Goal: Task Accomplishment & Management: Use online tool/utility

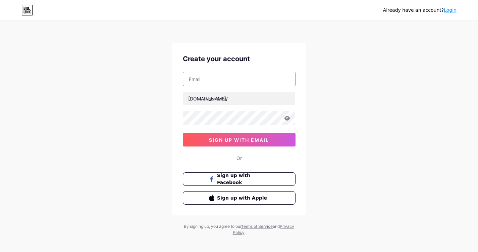
click at [216, 76] on input "text" at bounding box center [239, 78] width 112 height 13
paste input "[EMAIL_ADDRESS][DOMAIN_NAME]"
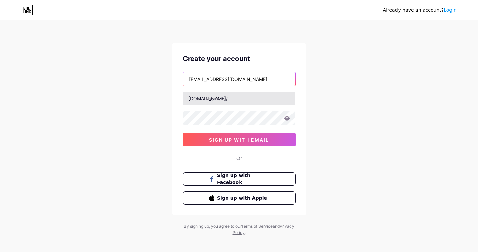
type input "[EMAIL_ADDRESS][DOMAIN_NAME]"
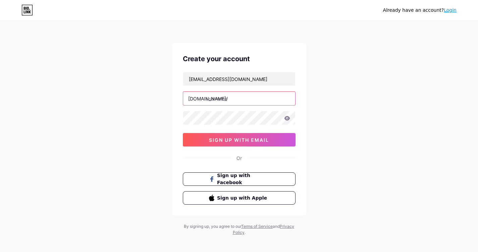
click at [220, 97] on input "text" at bounding box center [239, 98] width 112 height 13
paste input "synergypharmacy"
type input "synergypharmacy"
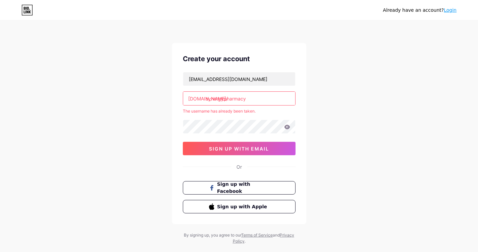
click at [456, 8] on link "Login" at bounding box center [450, 9] width 13 height 5
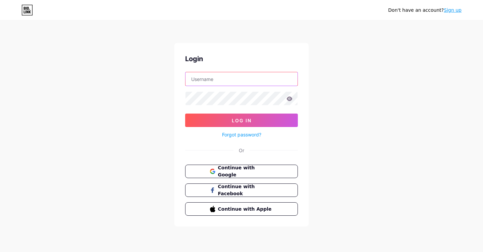
type input "[EMAIL_ADDRESS][DOMAIN_NAME]"
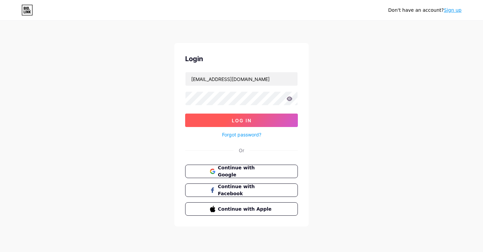
click at [259, 120] on button "Log In" at bounding box center [241, 119] width 113 height 13
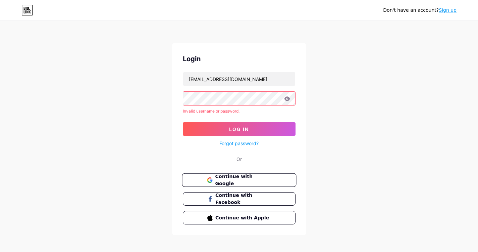
click at [239, 179] on span "Continue with Google" at bounding box center [243, 180] width 56 height 14
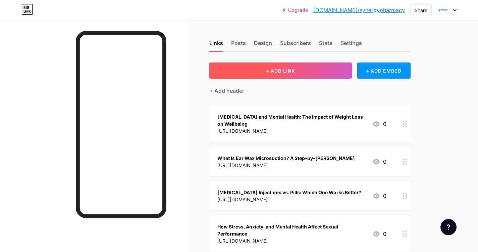
click at [280, 72] on span "+ ADD LINK" at bounding box center [280, 71] width 29 height 6
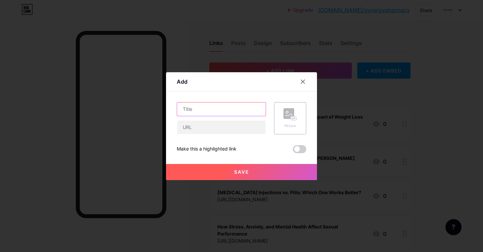
click at [226, 103] on input "text" at bounding box center [221, 108] width 89 height 13
paste input "How Health Blood Tests in Leicester Can Give You Peace of Mind"
type input "How Health Blood Tests in Leicester Can Give You Peace of Mind"
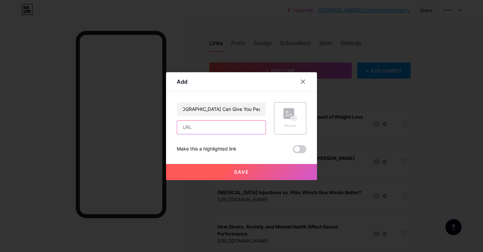
scroll to position [0, 0]
click at [222, 126] on input "text" at bounding box center [221, 126] width 89 height 13
paste input "https://techywalls.com/how-health-blood-tests-in-leicester-can-give-you-peace-o…"
type input "https://techywalls.com/how-health-blood-tests-in-leicester-can-give-you-peace-o…"
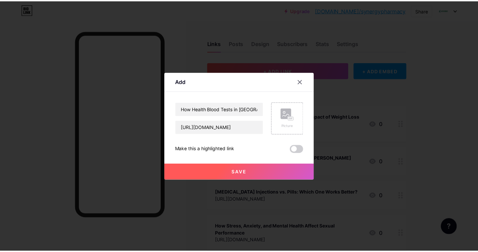
scroll to position [0, 0]
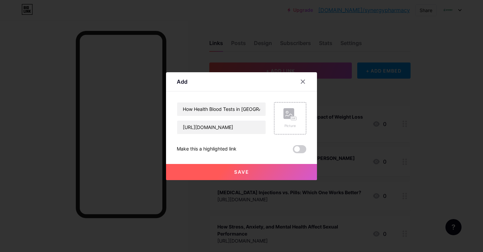
click at [240, 173] on span "Save" at bounding box center [241, 172] width 15 height 6
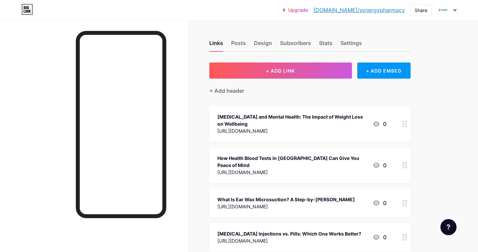
click at [402, 160] on div at bounding box center [404, 165] width 11 height 36
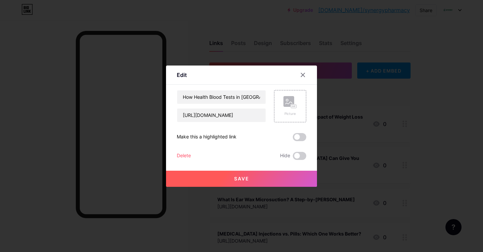
click at [302, 140] on span at bounding box center [299, 137] width 13 height 8
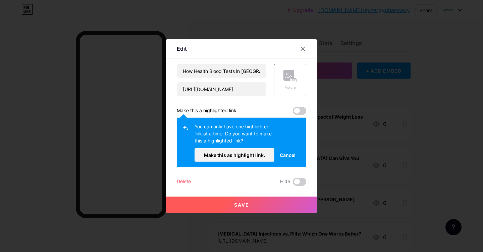
click at [301, 110] on span at bounding box center [299, 111] width 13 height 8
click at [239, 152] on span "Make this as highlight link." at bounding box center [234, 155] width 61 height 6
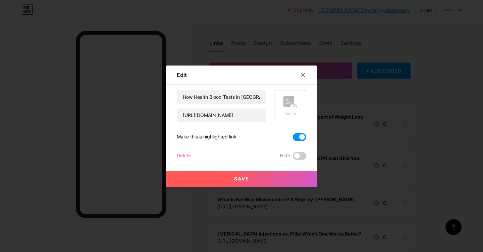
click at [290, 106] on rect at bounding box center [289, 101] width 11 height 11
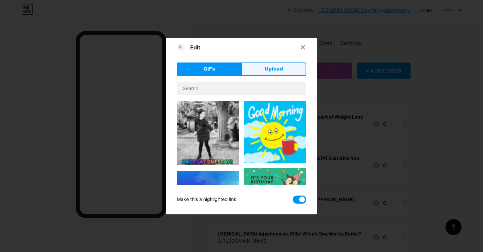
click at [273, 74] on button "Upload" at bounding box center [274, 68] width 65 height 13
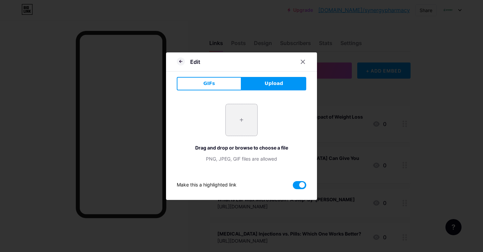
click at [241, 118] on input "file" at bounding box center [242, 120] width 32 height 32
type input "C:\fakepath\How Health Blood Tests in Leicester Can Give You Peace of Mind.jpg"
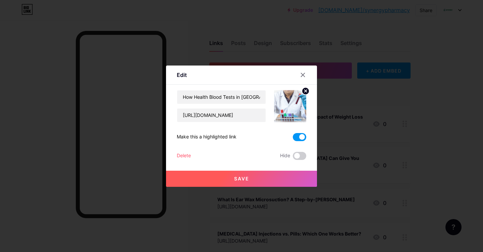
click at [247, 176] on span "Save" at bounding box center [241, 179] width 15 height 6
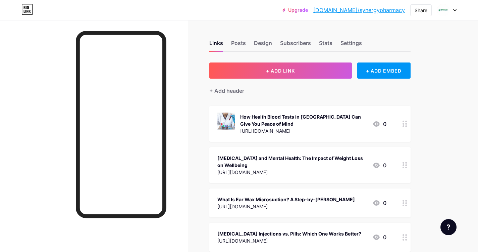
click at [378, 124] on icon at bounding box center [376, 123] width 7 height 5
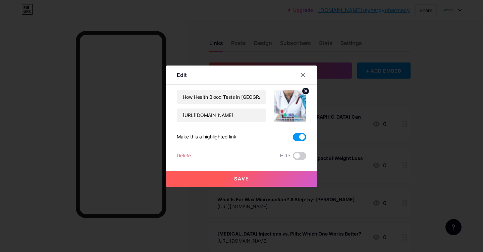
click at [251, 175] on button "Save" at bounding box center [241, 179] width 151 height 16
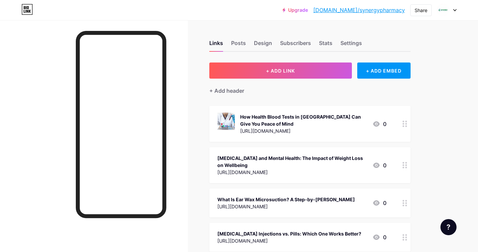
click at [360, 8] on link "bio.link/synergypharmacy" at bounding box center [359, 10] width 92 height 8
